Goal: Contribute content: Contribute content

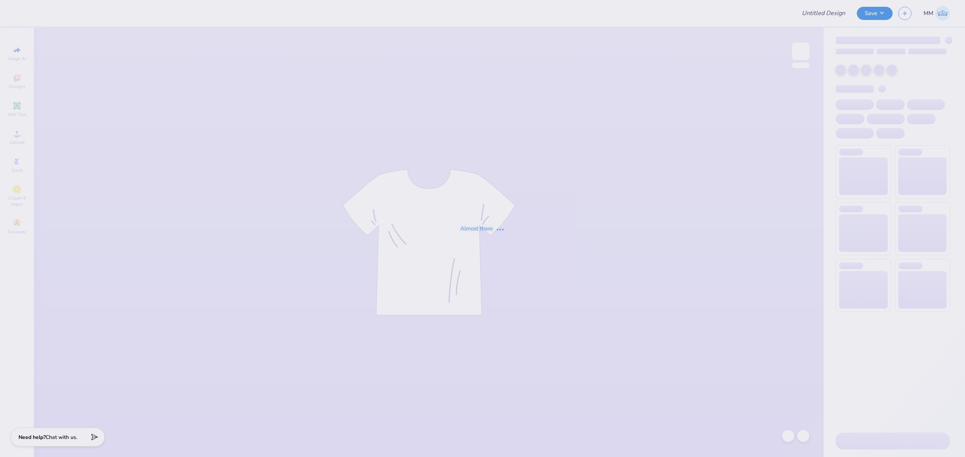
type input "CMU DZ Parents Weekend"
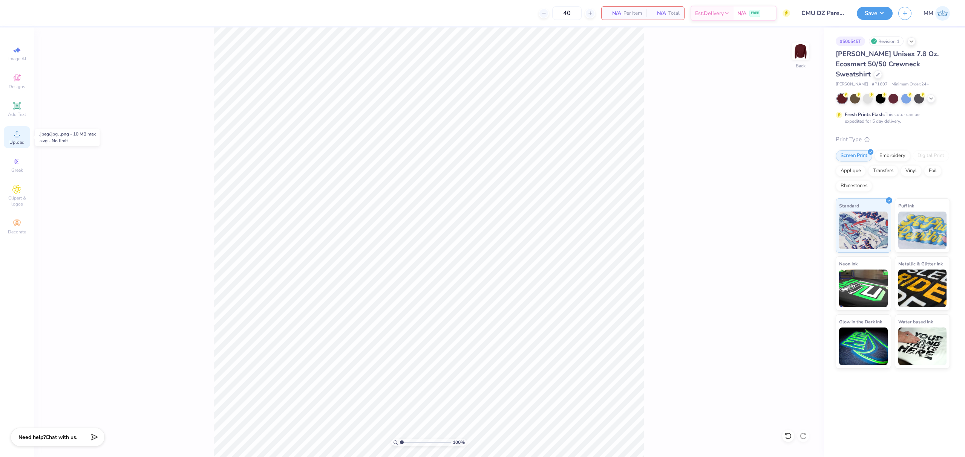
click at [12, 141] on span "Upload" at bounding box center [16, 142] width 15 height 6
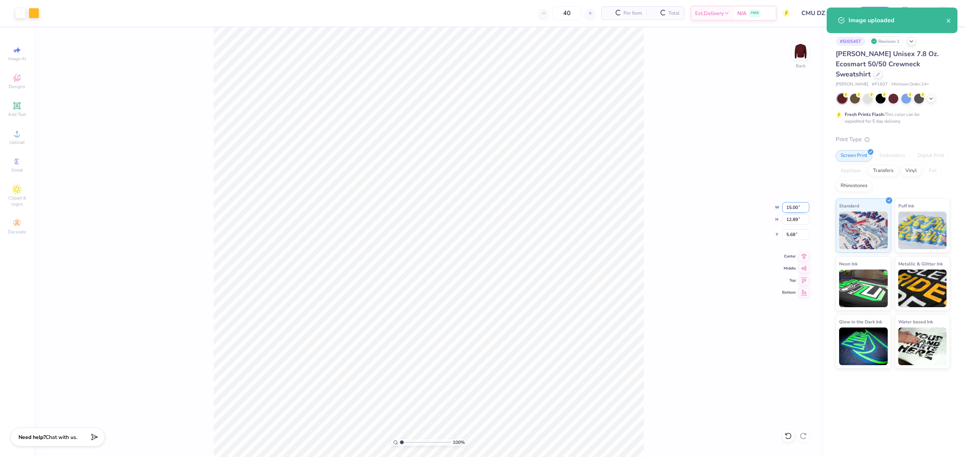
click at [790, 208] on input "15.00" at bounding box center [795, 207] width 27 height 11
type input "11.00"
type input "9.45"
click at [785, 232] on input "7.40" at bounding box center [795, 234] width 27 height 11
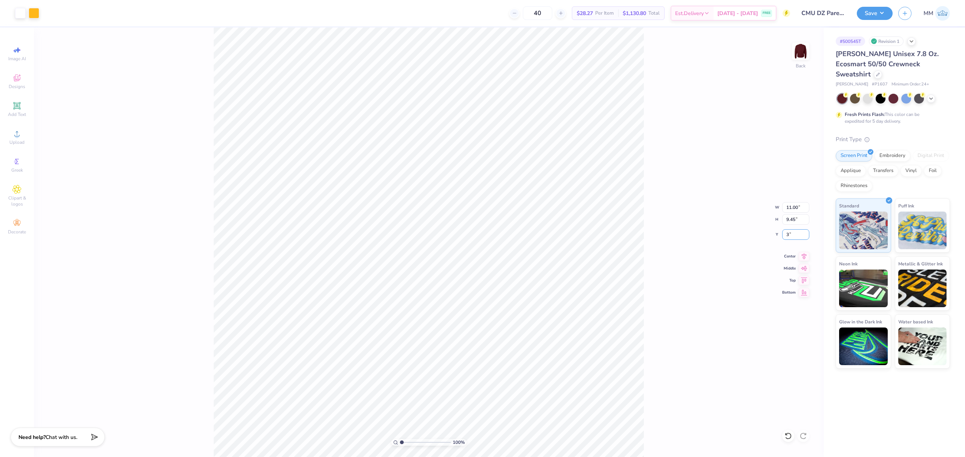
type input "3.00"
drag, startPoint x: 803, startPoint y: 253, endPoint x: 797, endPoint y: 249, distance: 7.1
click at [802, 252] on icon at bounding box center [803, 256] width 11 height 9
click at [781, 206] on div "100 % Back W 11.00 11.00 " H 9.45 9.45 " Y 3.00 3.00 " Center Middle Top Bottom" at bounding box center [428, 243] width 789 height 430
click at [794, 207] on input "11.00" at bounding box center [795, 207] width 27 height 11
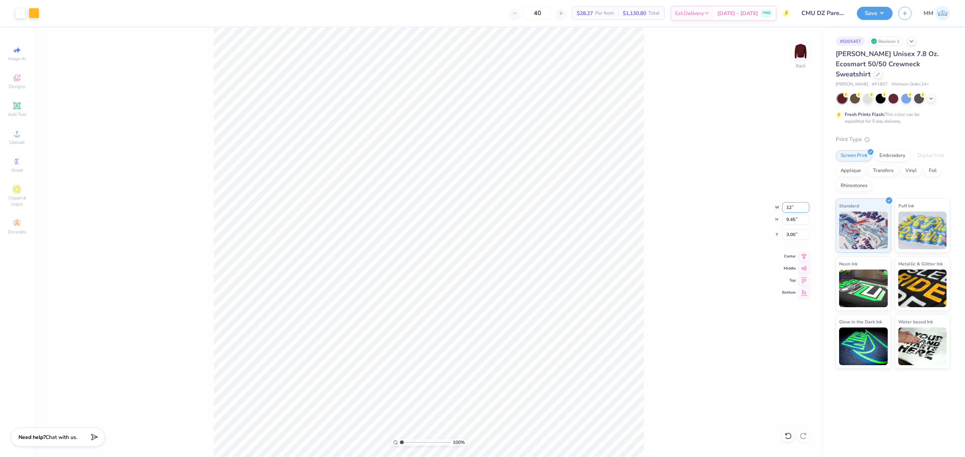
type input "12.00"
type input "10.31"
type input "2.57"
drag, startPoint x: 806, startPoint y: 258, endPoint x: 739, endPoint y: 264, distance: 66.6
click at [804, 258] on icon at bounding box center [803, 256] width 11 height 9
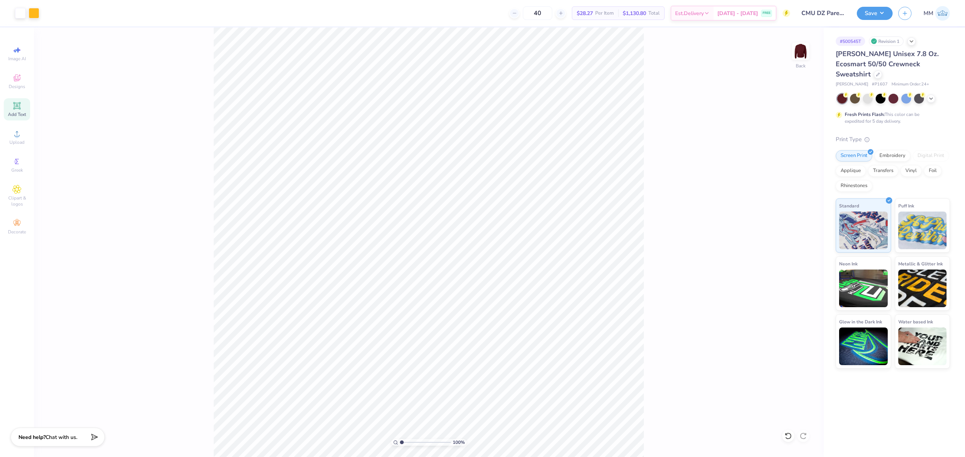
click at [28, 105] on div "Add Text" at bounding box center [17, 109] width 26 height 22
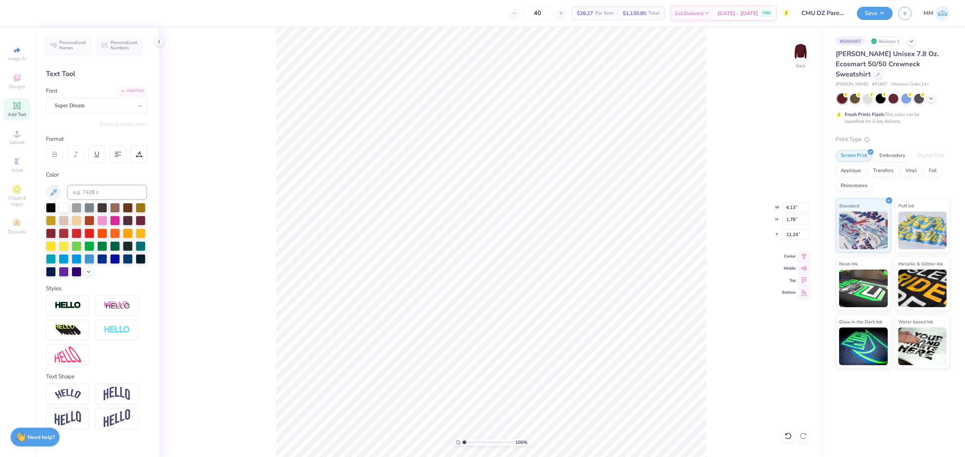
type input "16.53"
click at [136, 87] on div "Add Font" at bounding box center [132, 90] width 30 height 9
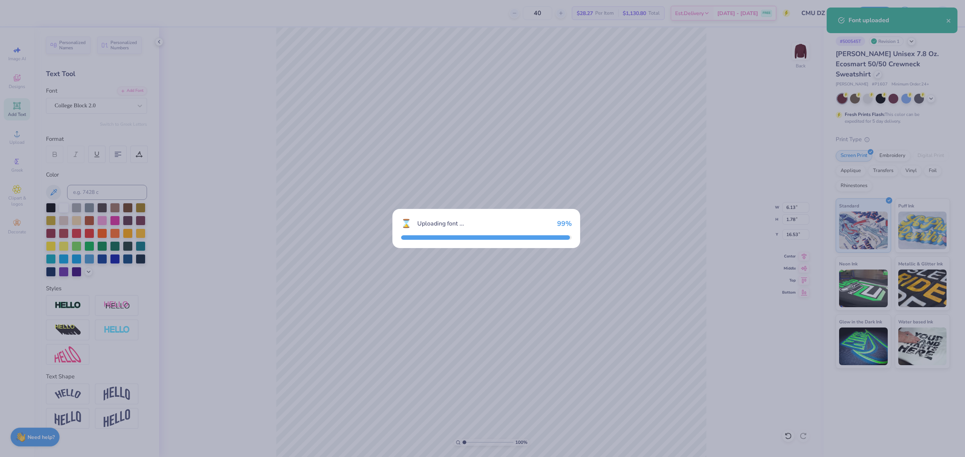
type input "5.58"
type input "2.23"
type input "16.31"
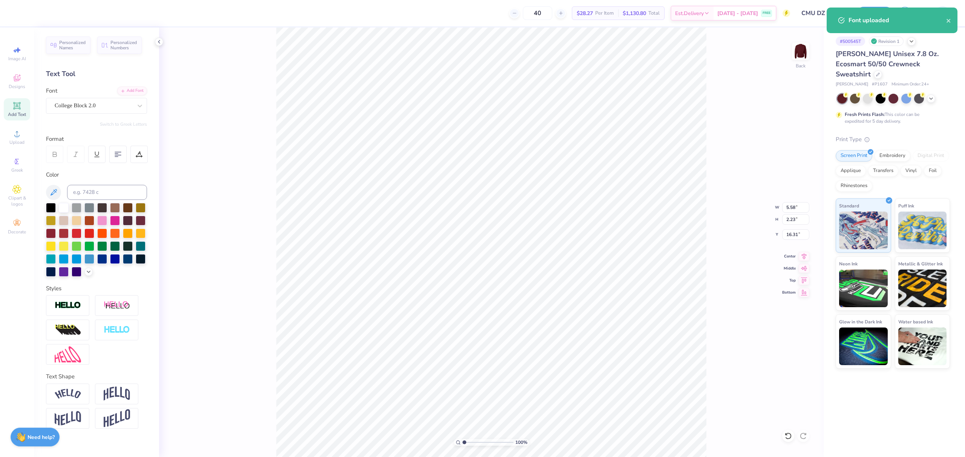
scroll to position [8, 1]
paste textarea "20"
type textarea "20"
type input "1.17"
type input "1.12"
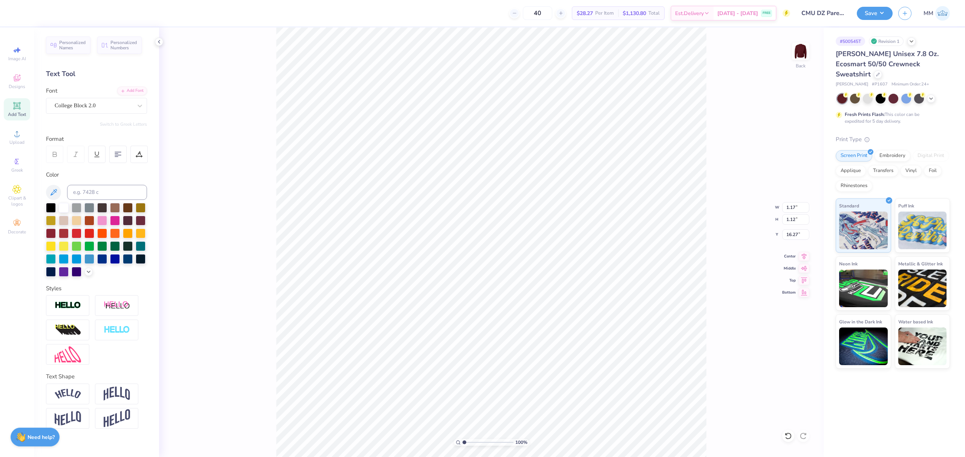
type input "9.49"
type input "1.93"
click at [469, 446] on input "range" at bounding box center [487, 442] width 51 height 7
type input "0.83"
type input "0.80"
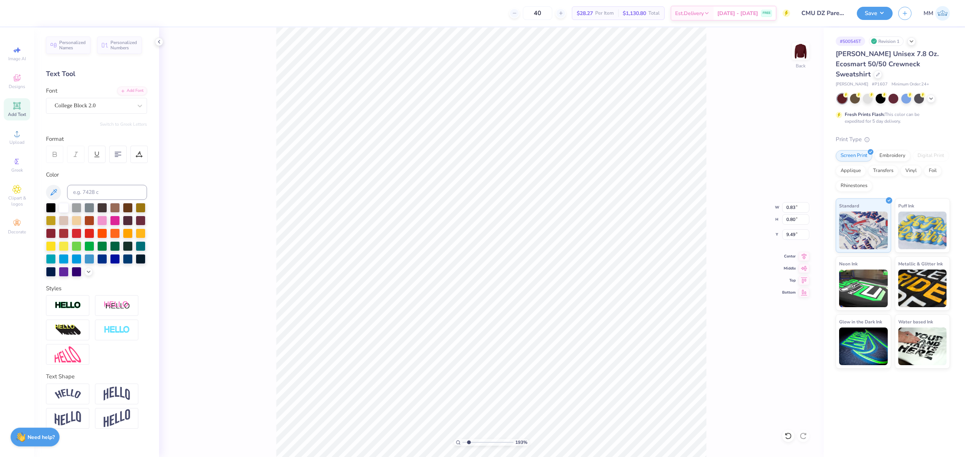
type input "1.01"
type input "0.96"
type input "9.43"
type input "0.93"
type input "0.89"
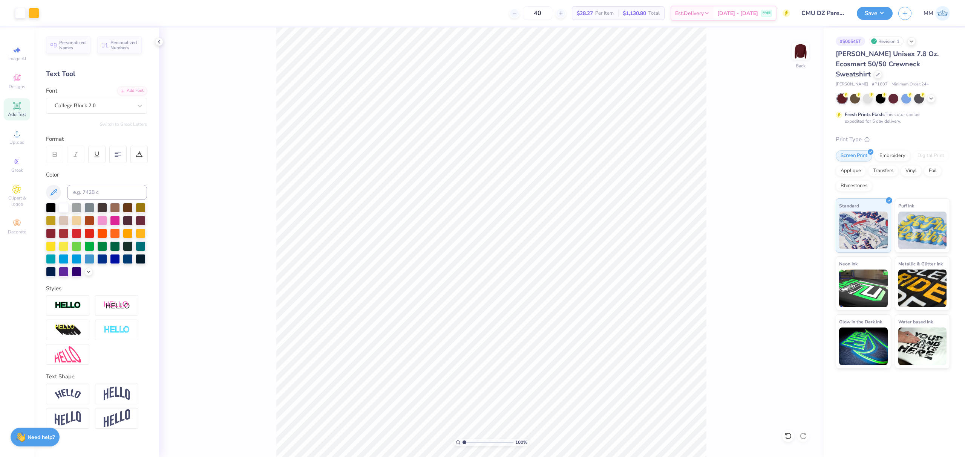
drag, startPoint x: 469, startPoint y: 442, endPoint x: 450, endPoint y: 434, distance: 20.6
type input "1"
click at [462, 439] on input "range" at bounding box center [487, 442] width 51 height 7
click at [470, 271] on li "Duplicate" at bounding box center [473, 274] width 59 height 15
type input "15.10"
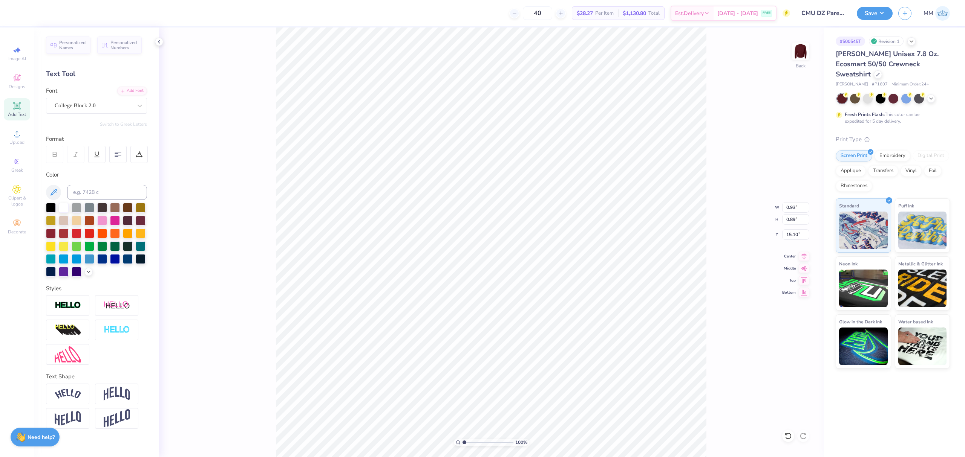
type textarea "25"
click at [801, 269] on icon at bounding box center [803, 267] width 11 height 9
click at [800, 268] on icon at bounding box center [803, 267] width 11 height 9
type input "11.68"
click at [803, 258] on icon at bounding box center [803, 255] width 11 height 9
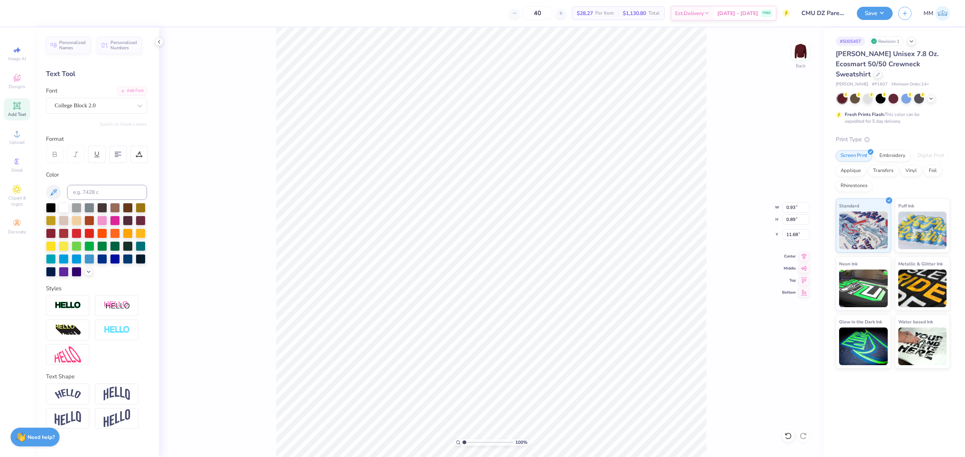
type input "8.16"
drag, startPoint x: 466, startPoint y: 442, endPoint x: 473, endPoint y: 446, distance: 7.6
type input "2.73"
click at [473, 446] on input "range" at bounding box center [487, 442] width 51 height 7
type input "7.80"
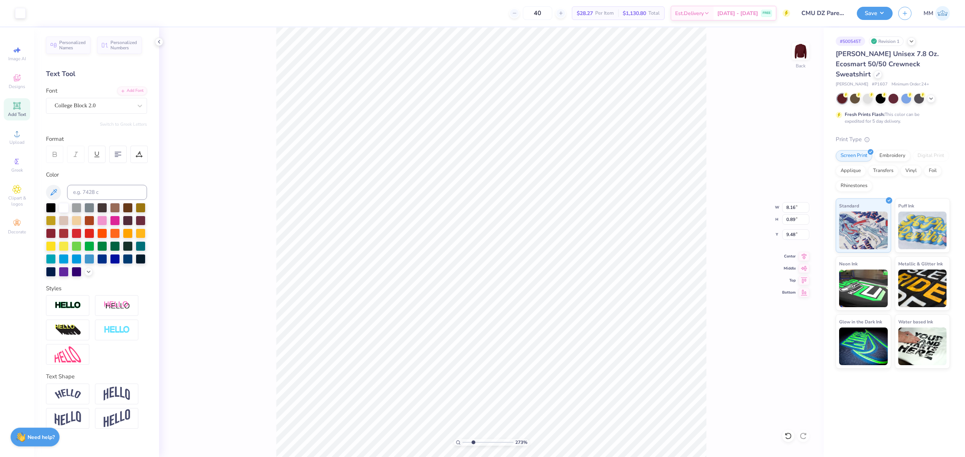
type input "0.85"
click at [806, 257] on icon at bounding box center [803, 255] width 11 height 9
type input "12.00"
type input "10.31"
type input "2.57"
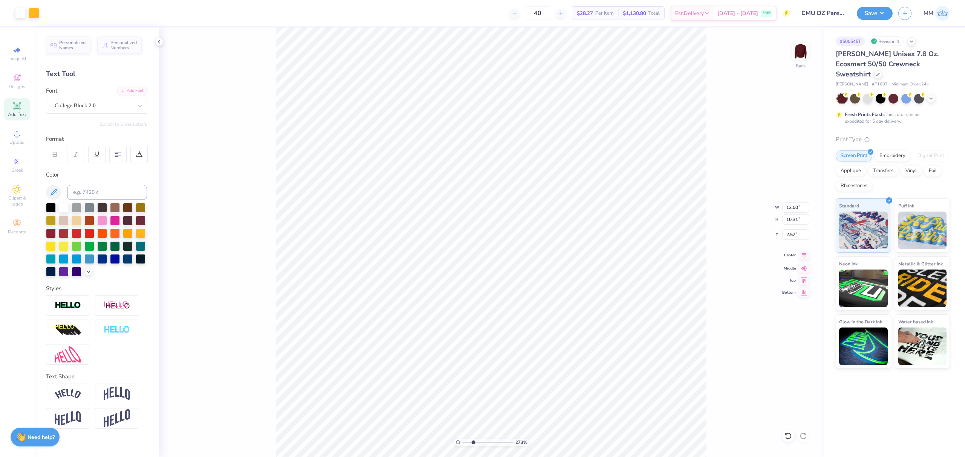
click at [800, 256] on icon at bounding box center [803, 255] width 11 height 9
type input "7.80"
drag, startPoint x: 804, startPoint y: 258, endPoint x: 787, endPoint y: 254, distance: 17.8
click at [804, 257] on icon at bounding box center [803, 255] width 11 height 9
type input "8.00"
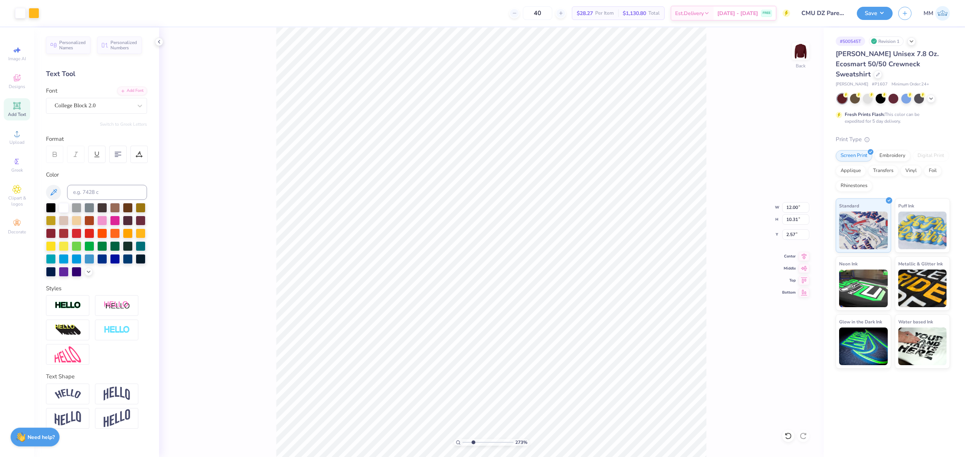
type input "0.89"
type input "0.85"
type input "9.48"
type input "8.00"
type input "9.50"
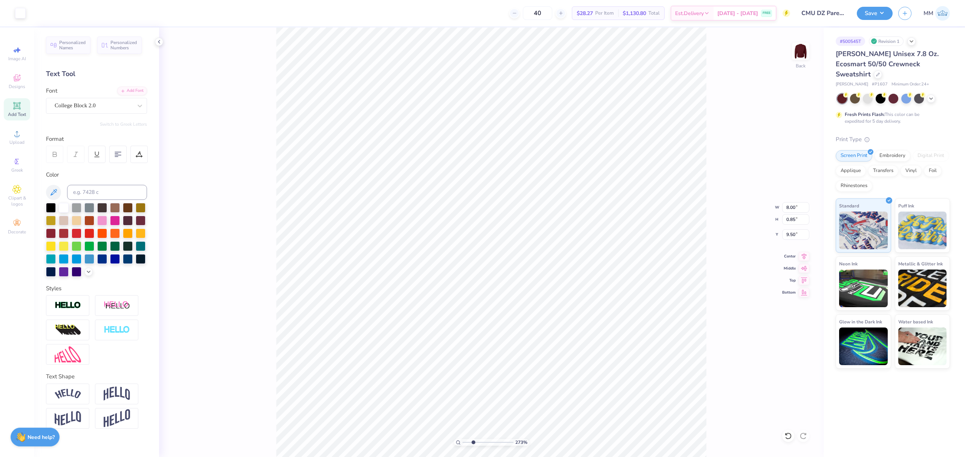
type input "7.68"
type input "0.81"
type input "12.00"
type input "10.31"
type input "2.57"
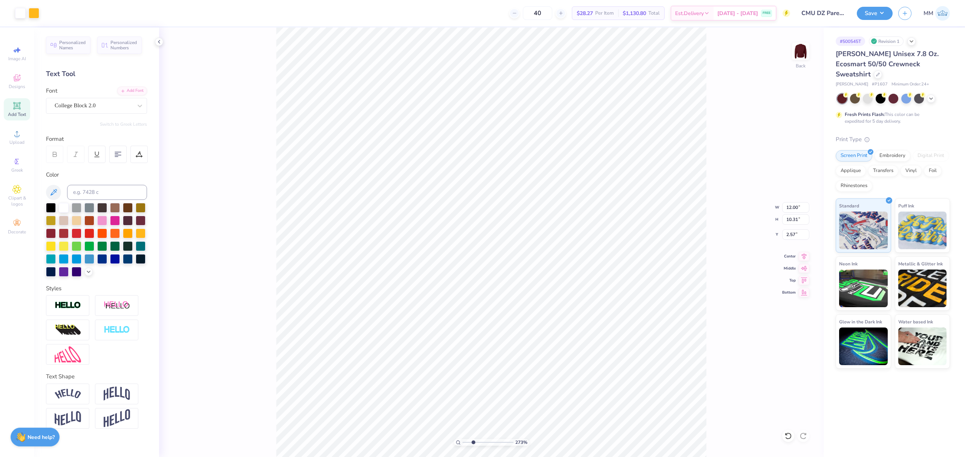
type input "0.85"
type input "0.81"
type input "9.50"
type input "7.68"
click at [804, 258] on icon at bounding box center [803, 255] width 5 height 6
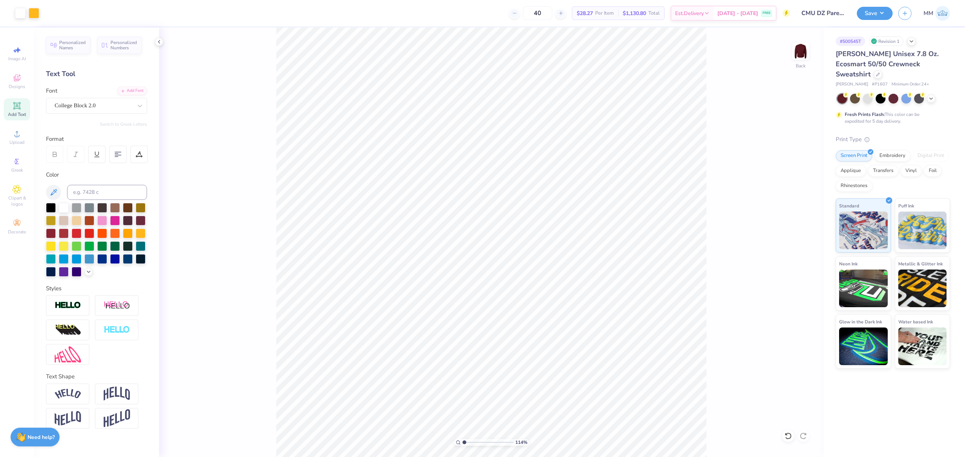
drag, startPoint x: 472, startPoint y: 445, endPoint x: 457, endPoint y: 439, distance: 16.1
type input "1"
click at [462, 442] on input "range" at bounding box center [487, 442] width 51 height 7
click at [804, 255] on icon at bounding box center [803, 255] width 11 height 9
click at [863, 12] on button "Save" at bounding box center [875, 12] width 36 height 13
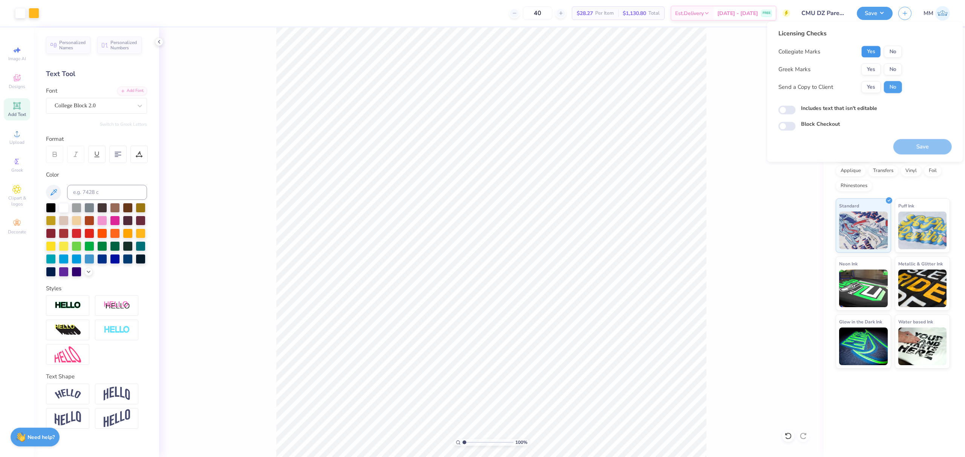
click at [867, 51] on button "Yes" at bounding box center [871, 52] width 20 height 12
click at [870, 68] on button "Yes" at bounding box center [871, 69] width 20 height 12
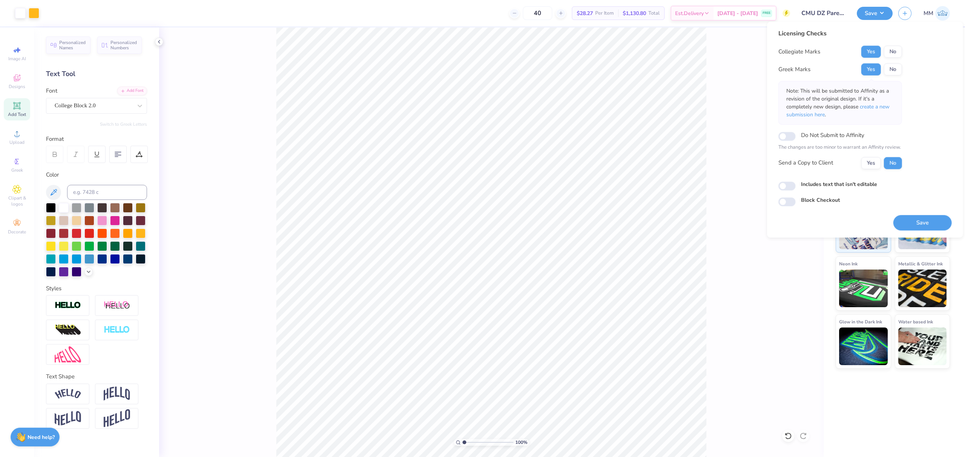
click at [849, 186] on label "Includes text that isn't editable" at bounding box center [839, 184] width 76 height 8
click at [795, 186] on input "Includes text that isn't editable" at bounding box center [786, 186] width 17 height 9
checkbox input "true"
click at [919, 224] on button "Save" at bounding box center [922, 222] width 58 height 15
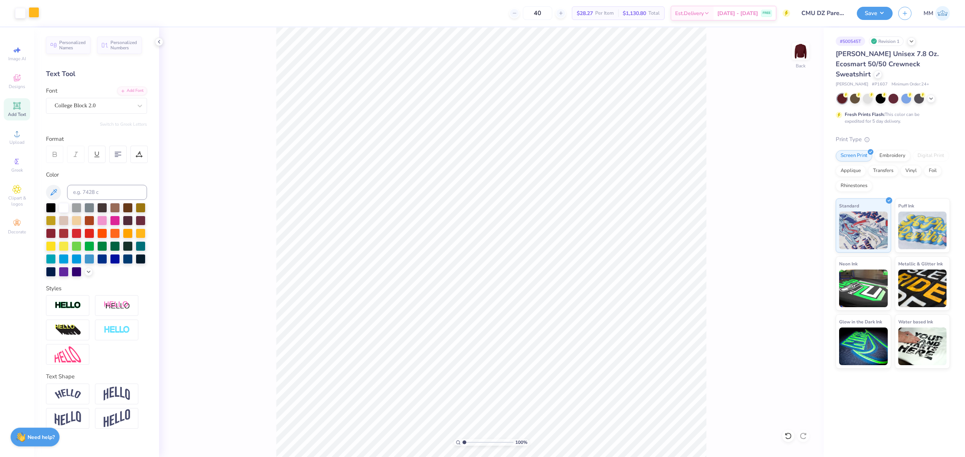
click at [38, 14] on div at bounding box center [34, 12] width 11 height 11
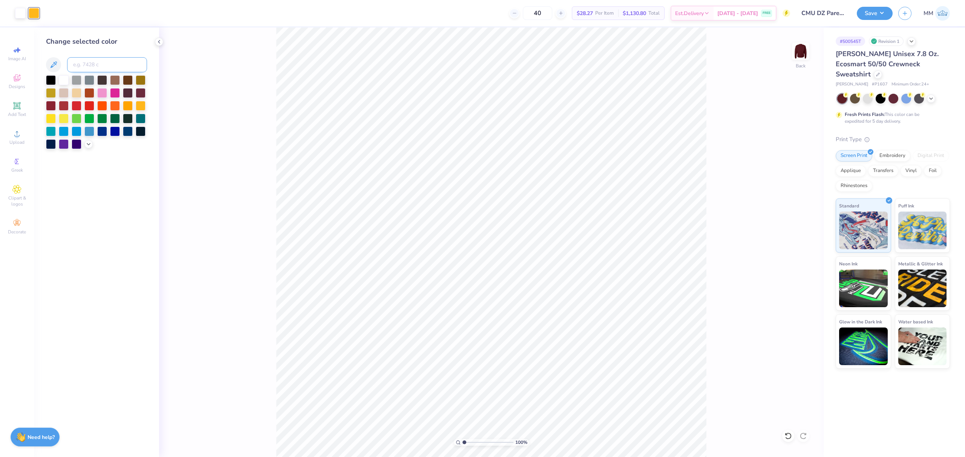
click at [75, 62] on input at bounding box center [107, 64] width 80 height 15
type input "123"
click at [232, 68] on div "100 % Back" at bounding box center [491, 243] width 664 height 430
click at [872, 9] on button "Save" at bounding box center [875, 12] width 36 height 13
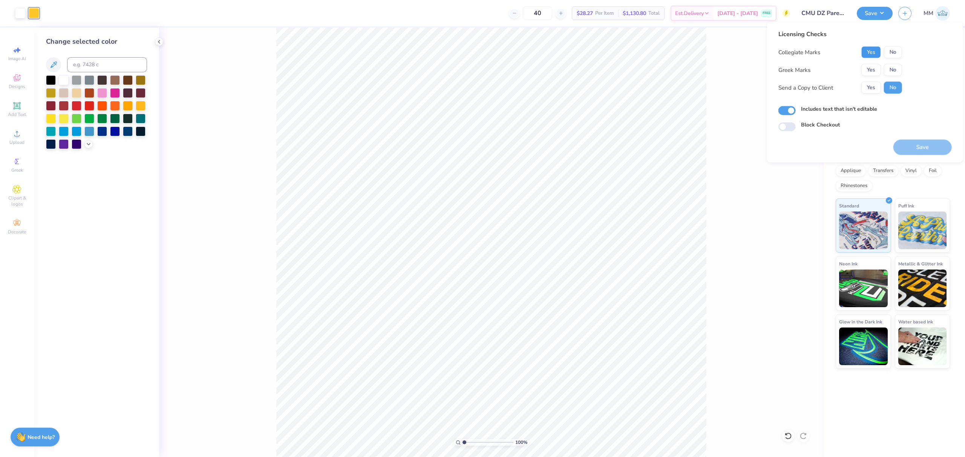
click at [867, 51] on button "Yes" at bounding box center [871, 52] width 20 height 12
click at [870, 65] on button "Yes" at bounding box center [871, 70] width 20 height 12
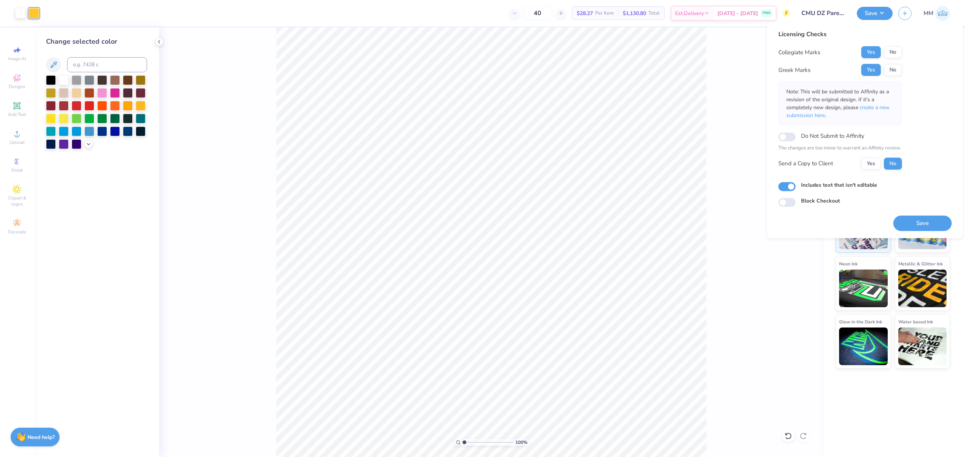
click at [908, 229] on button "Save" at bounding box center [922, 223] width 58 height 15
